Goal: Obtain resource: Download file/media

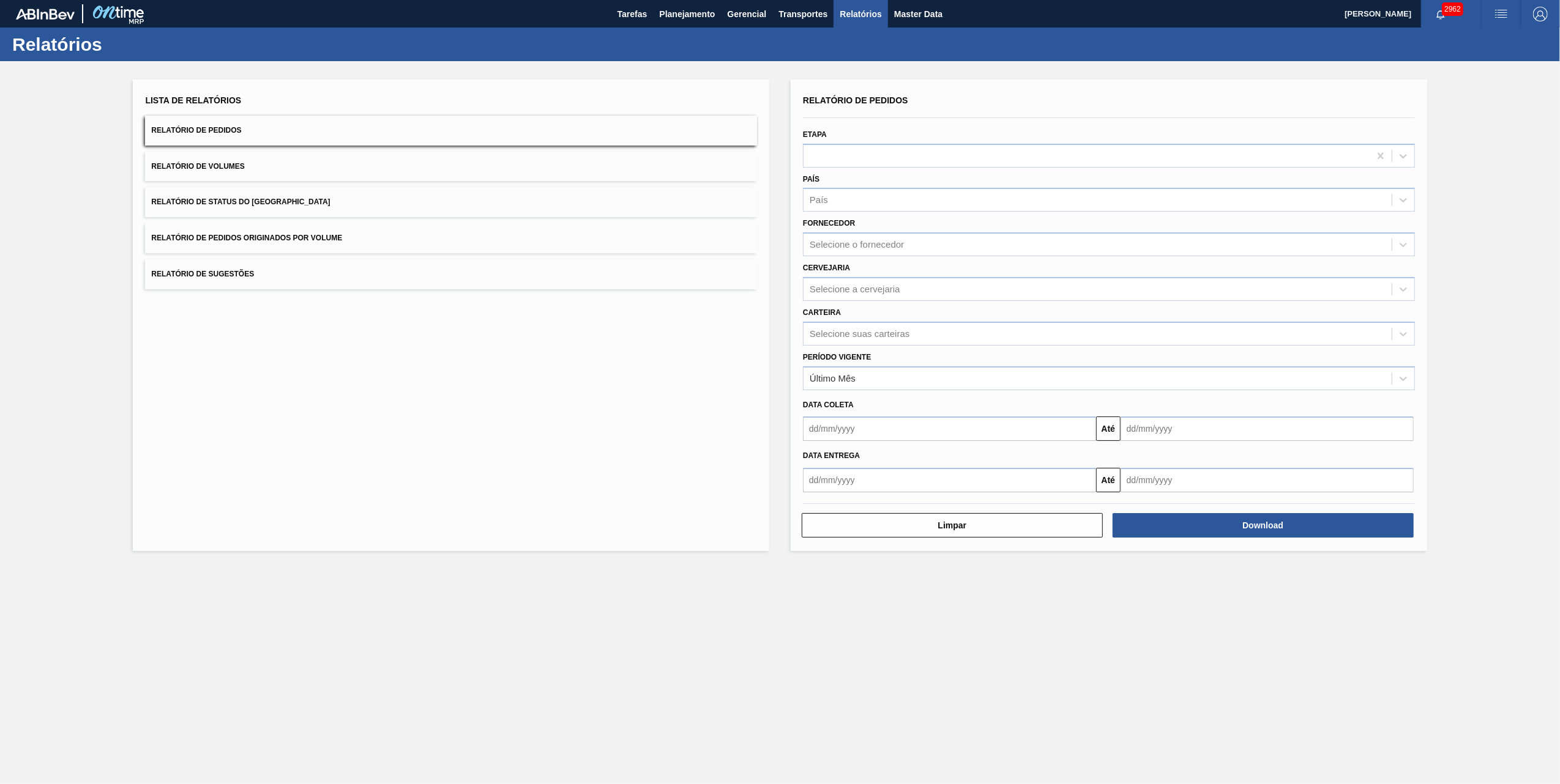
click at [344, 216] on div "Lista de Relatórios Relatório de Pedidos Relatório de Volumes Relatório de Stat…" at bounding box center [451, 191] width 612 height 197
click at [332, 237] on span "Relatório de Pedidos Originados por Volume" at bounding box center [246, 237] width 191 height 8
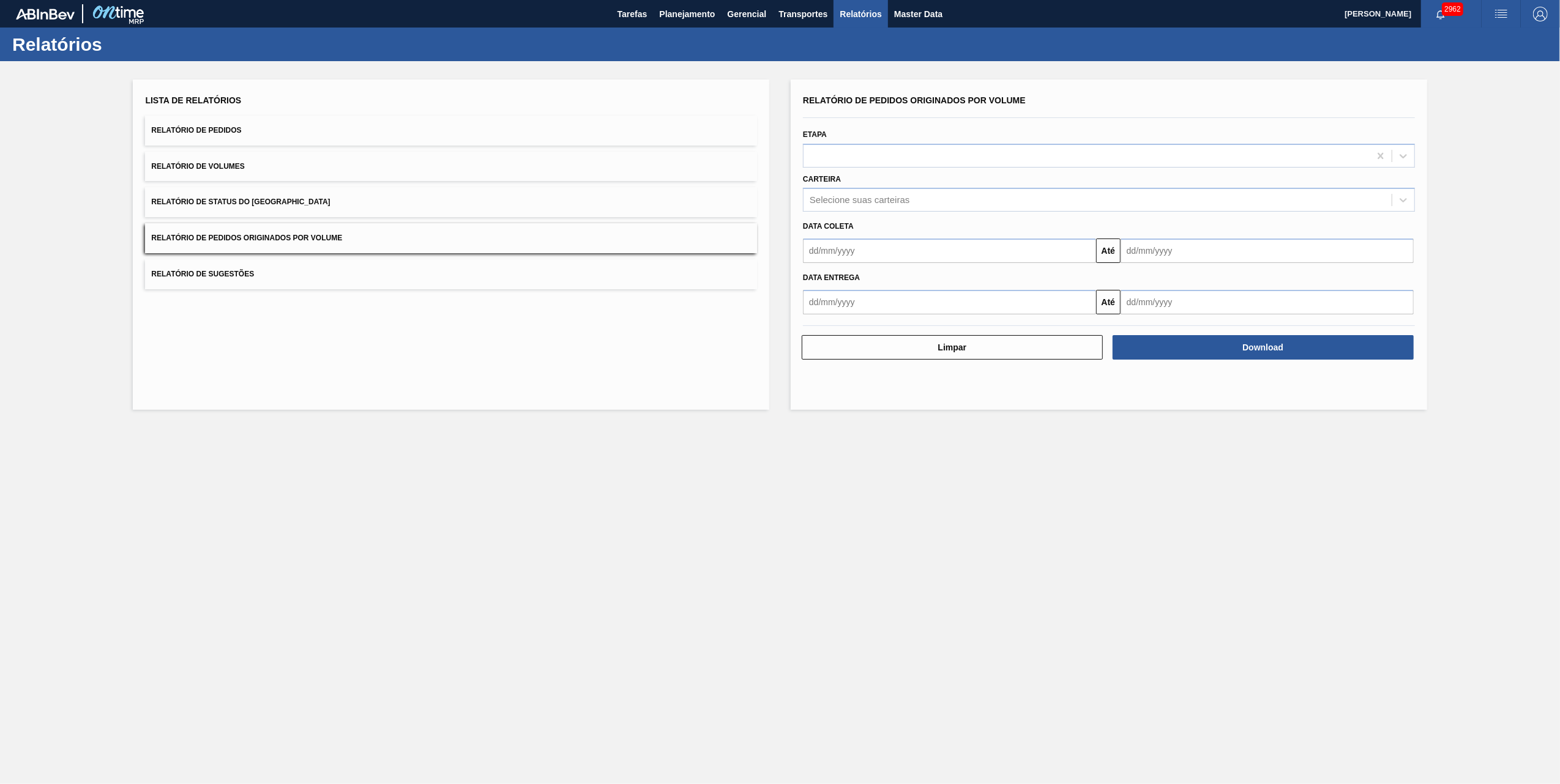
click at [847, 213] on div "Data coleta Até" at bounding box center [1109, 237] width 622 height 52
click at [864, 185] on div "Carteira Selecione suas carteiras" at bounding box center [1109, 192] width 612 height 42
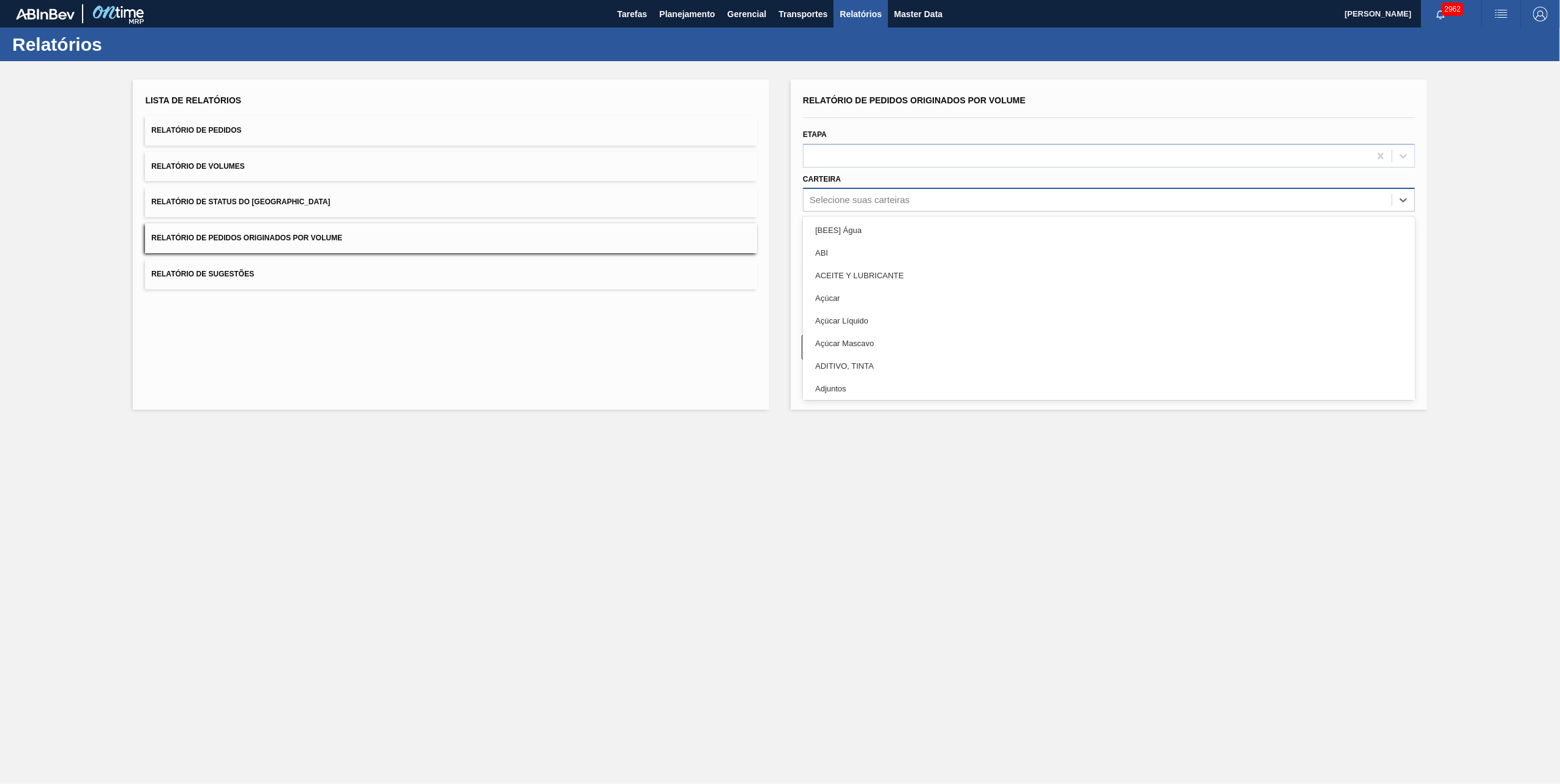
click at [860, 203] on div "Selecione suas carteiras" at bounding box center [859, 200] width 100 height 10
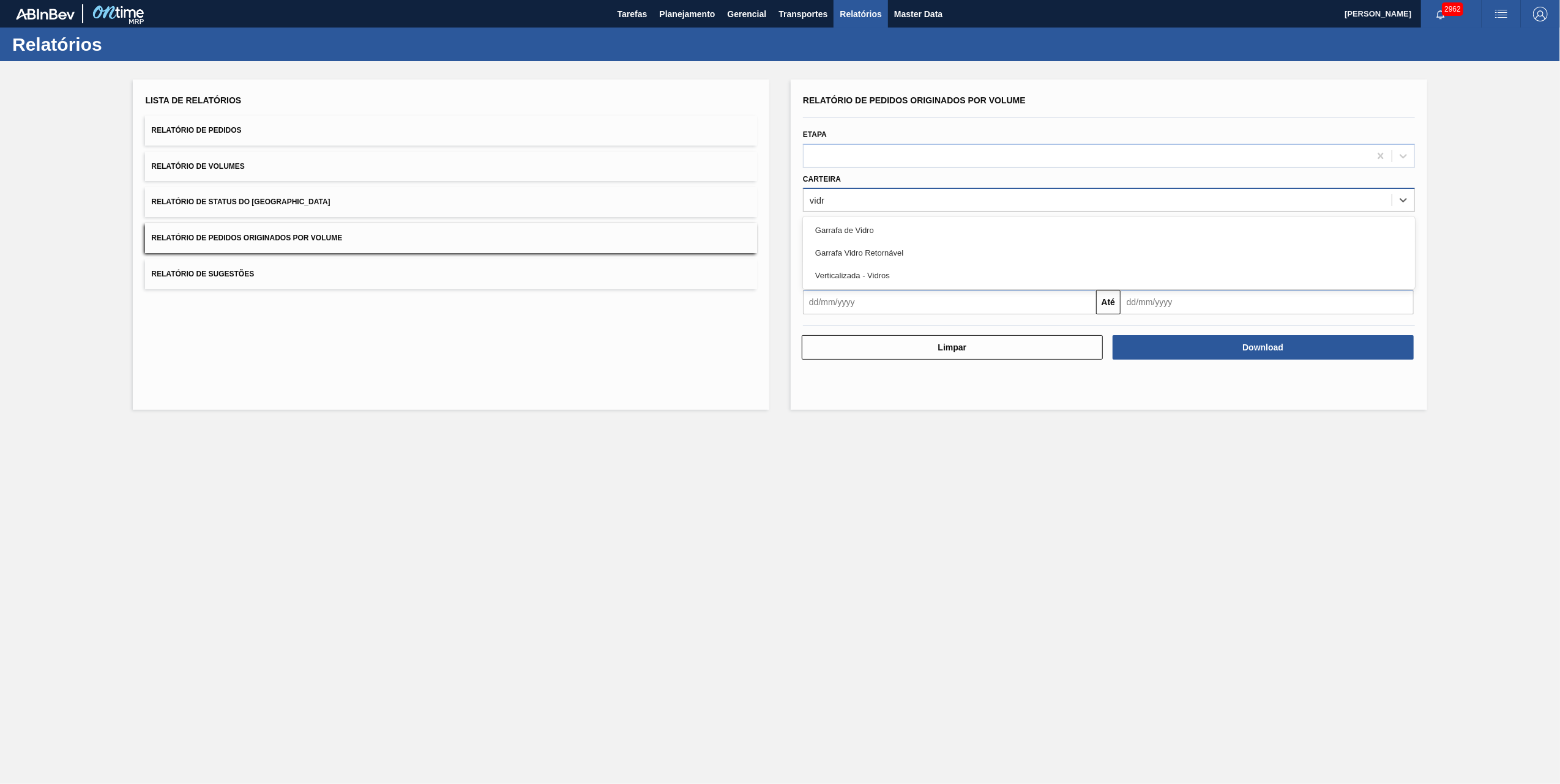
type input "vidro"
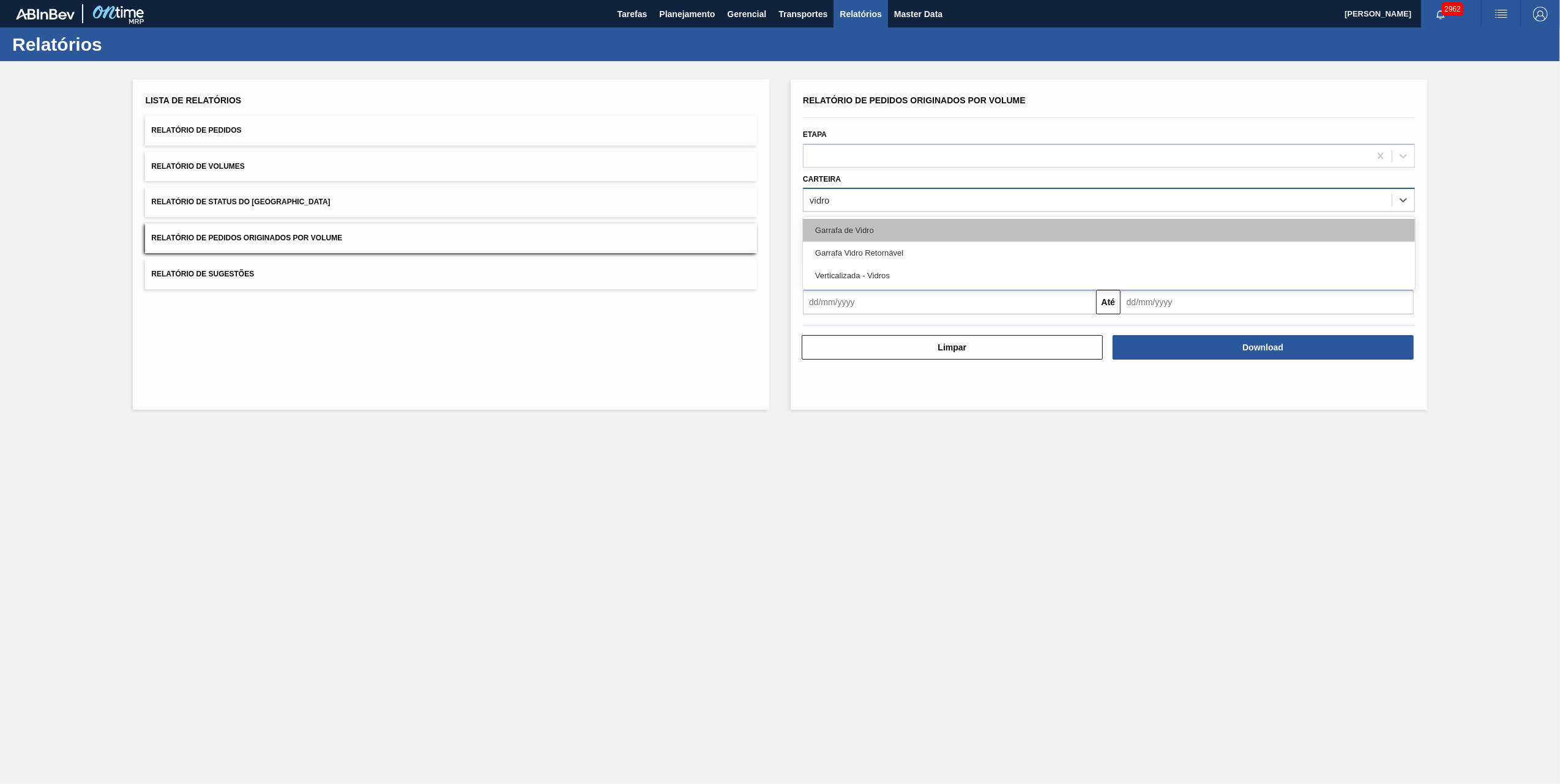
click at [865, 225] on div "Garrafa de Vidro" at bounding box center [1109, 230] width 612 height 22
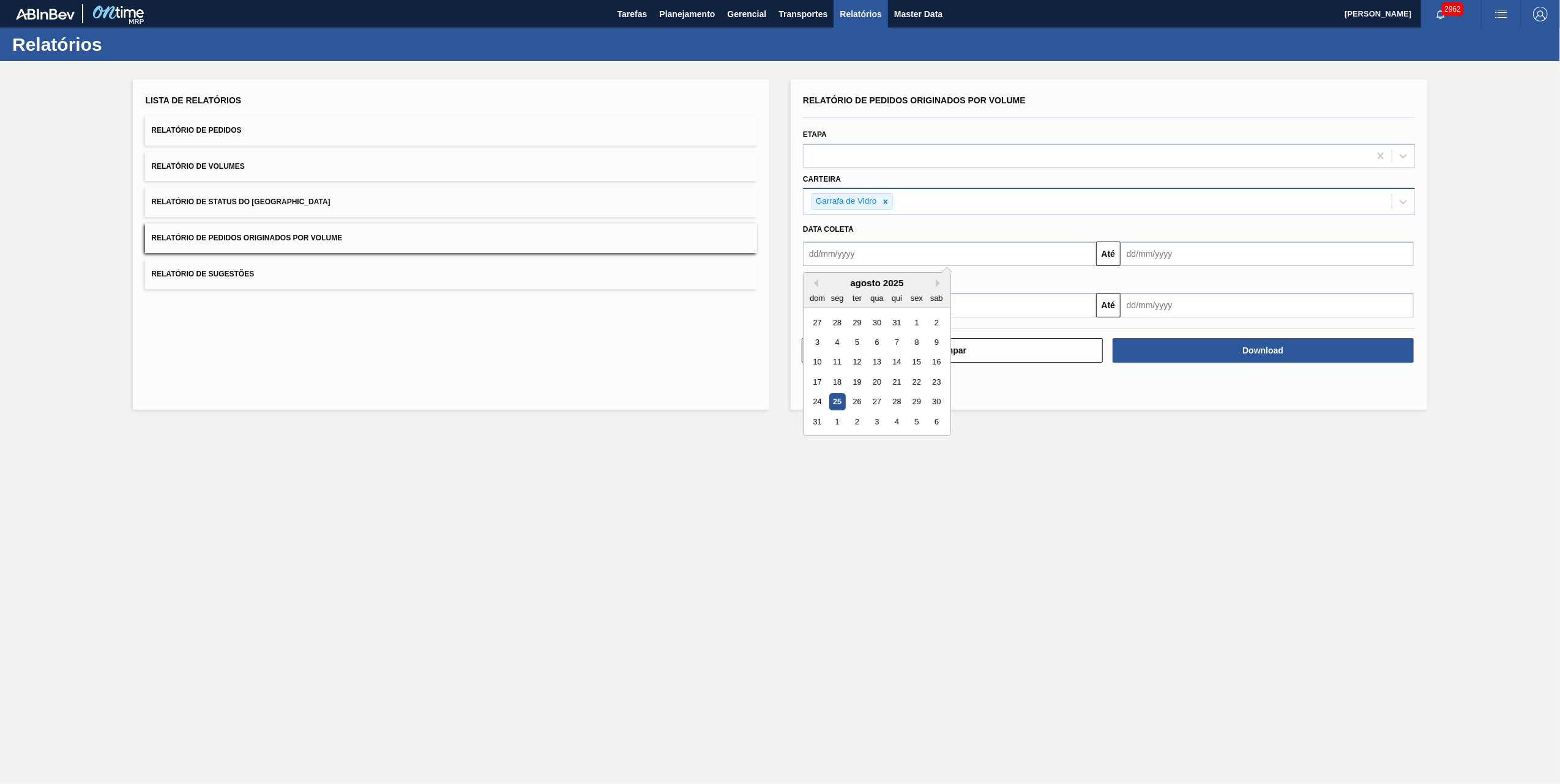
drag, startPoint x: 910, startPoint y: 254, endPoint x: 916, endPoint y: 257, distance: 6.7
click at [910, 254] on input "text" at bounding box center [950, 254] width 293 height 25
type input "[DATE]"
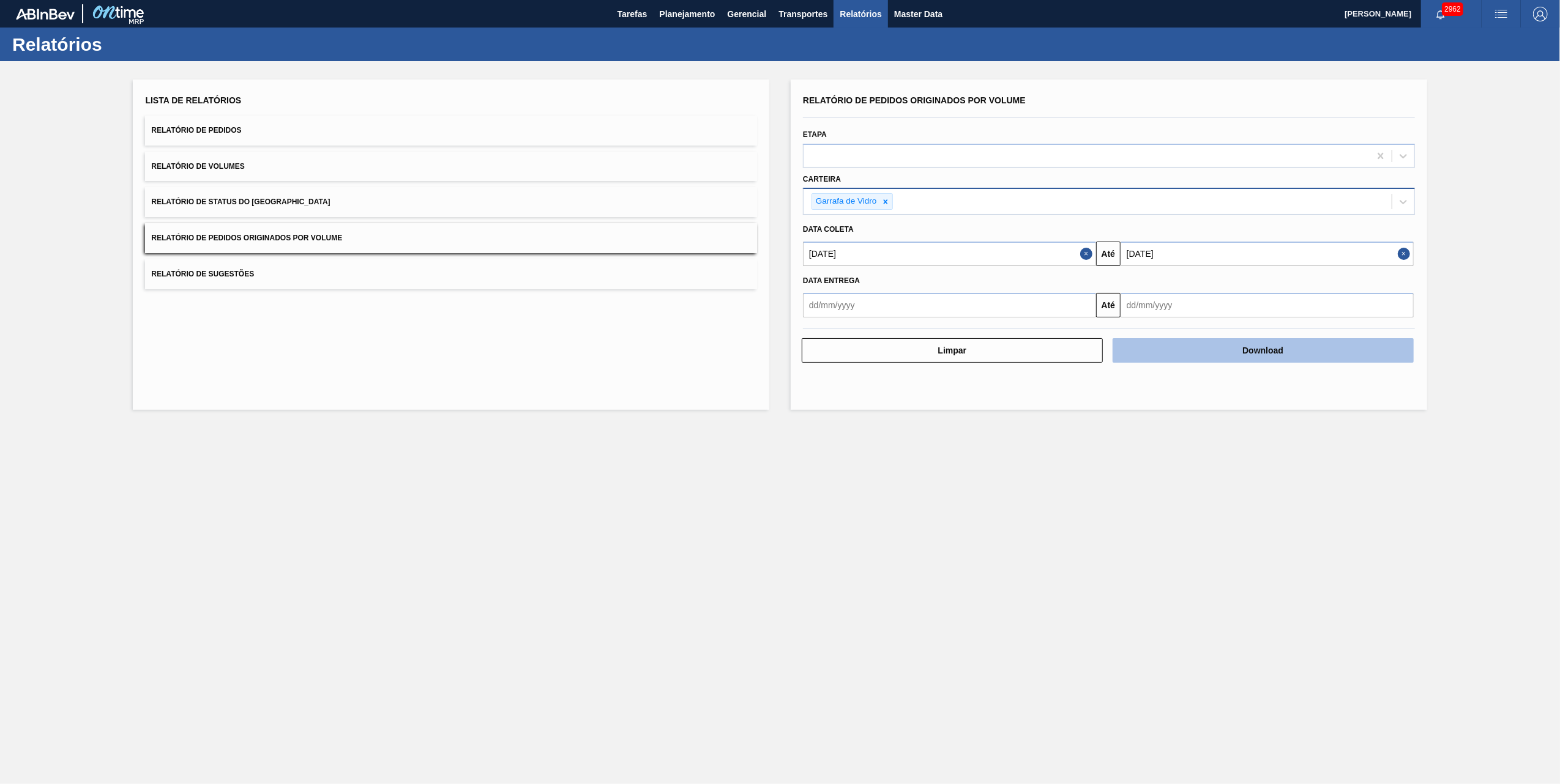
click at [1163, 349] on button "Download" at bounding box center [1263, 350] width 301 height 25
